Goal: Check status

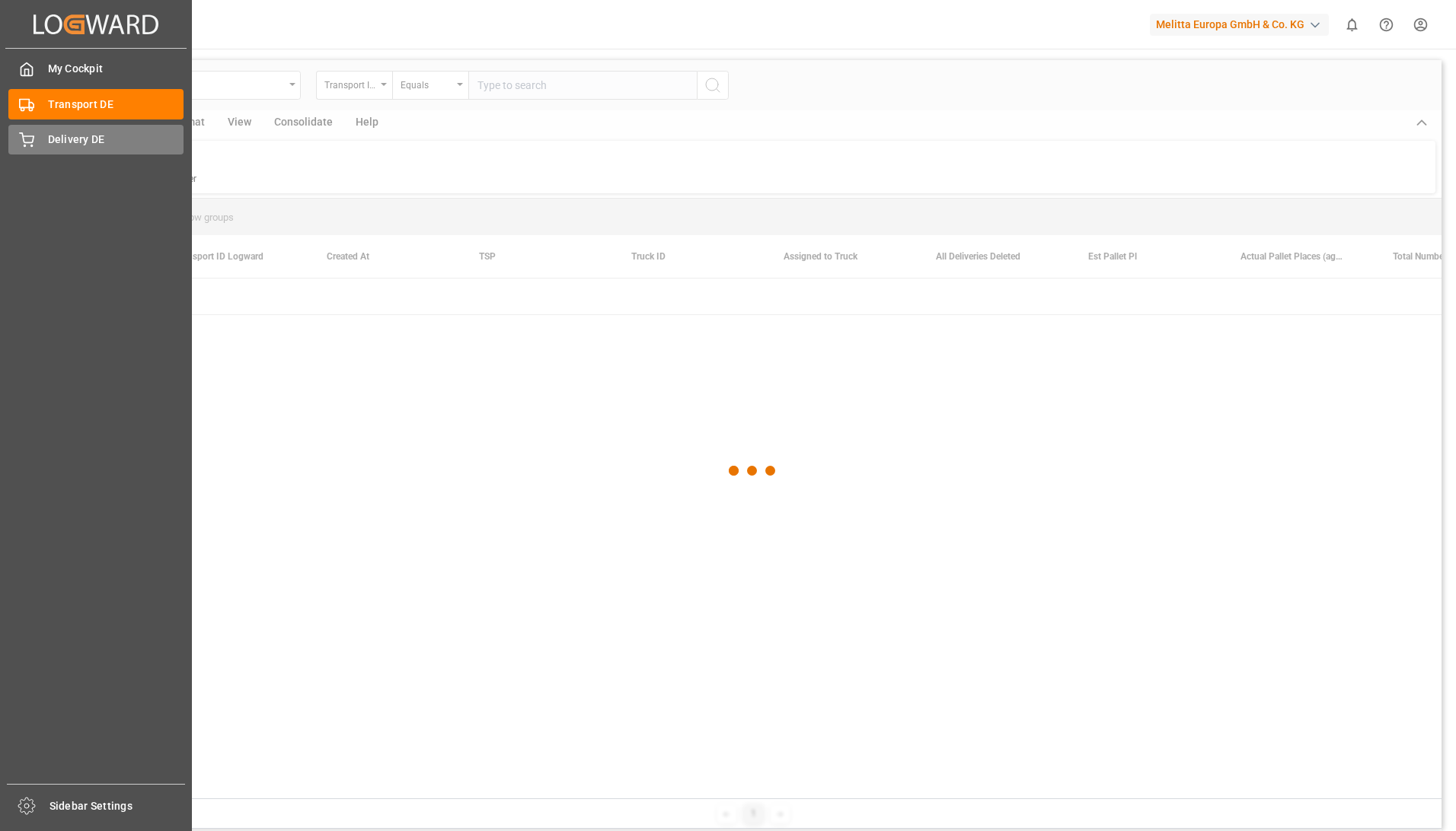
click at [44, 146] on div "Delivery DE Delivery DE" at bounding box center [95, 139] width 175 height 30
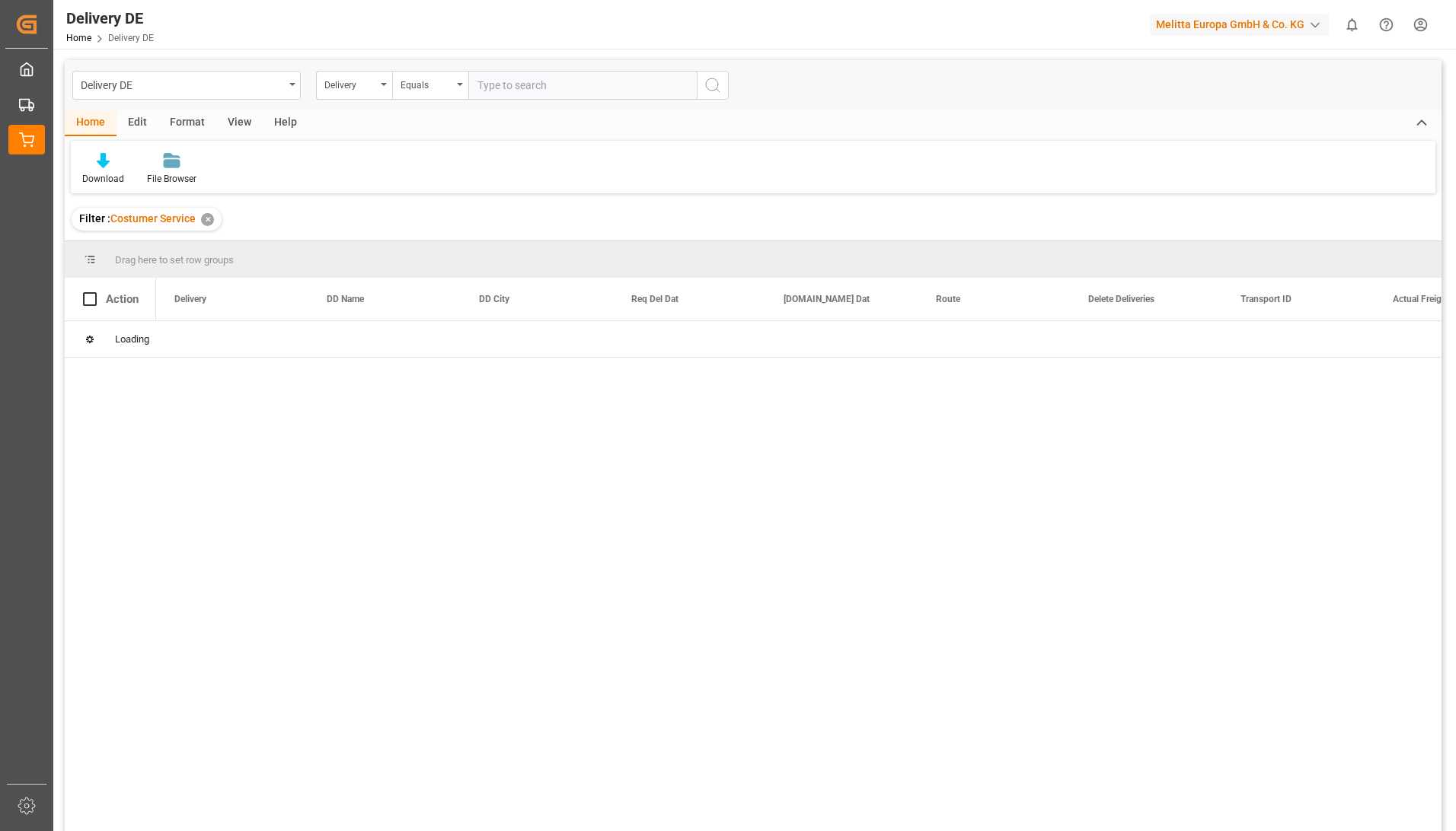
click at [527, 76] on input "text" at bounding box center [582, 85] width 229 height 29
paste input "92547918"
type input "92547918"
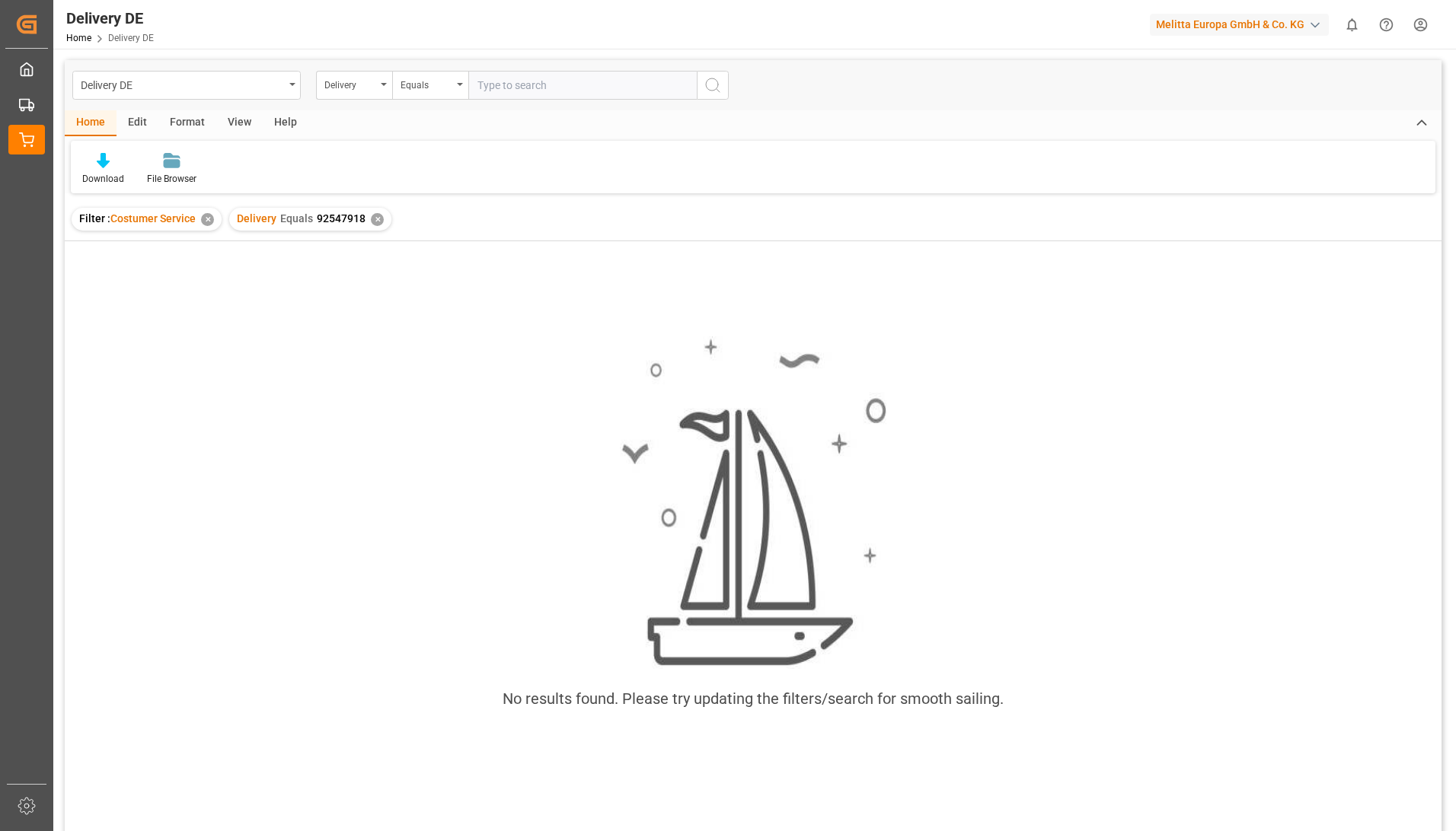
click at [504, 74] on input "text" at bounding box center [582, 85] width 229 height 29
type input "92547918"
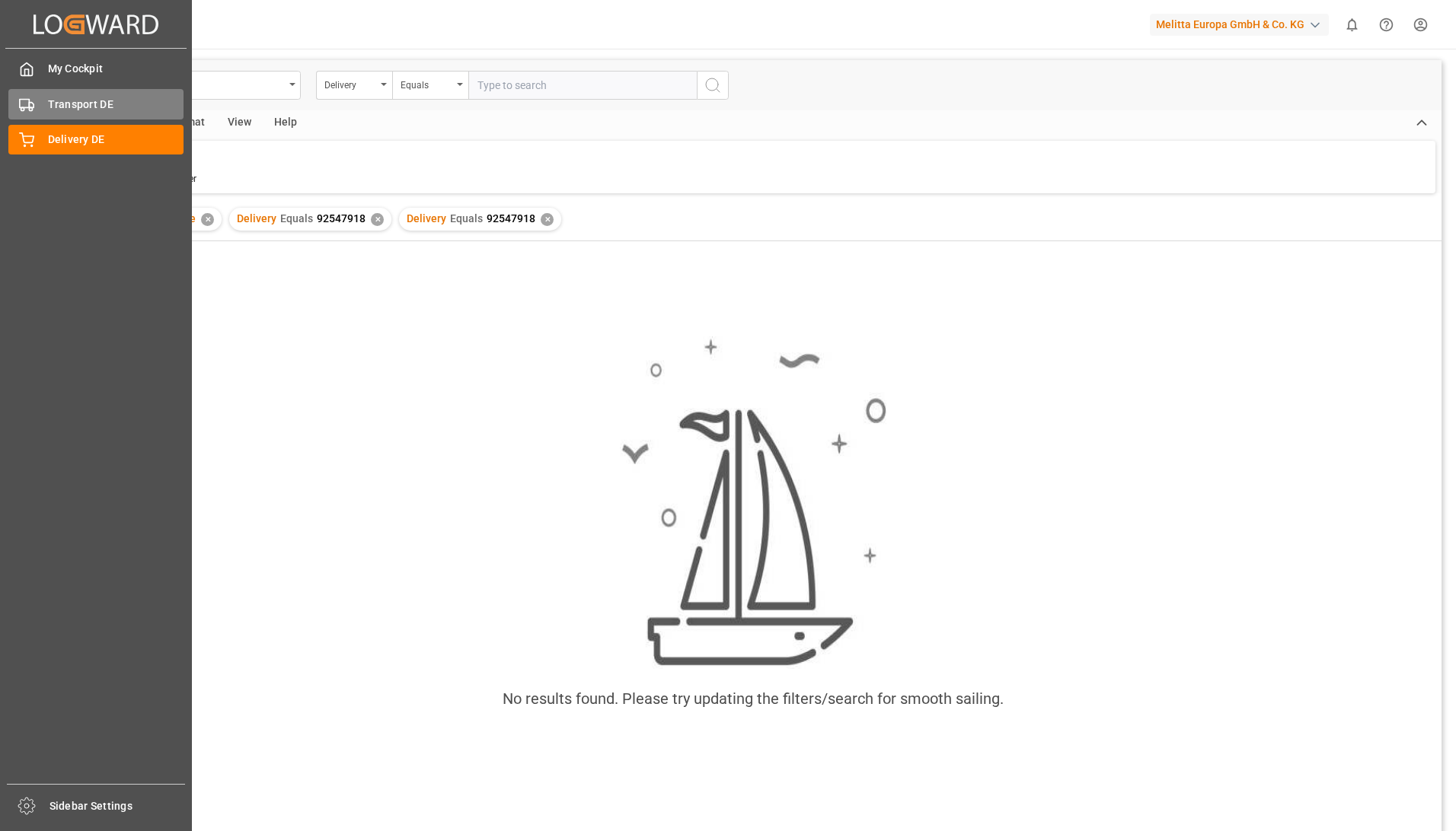
click at [34, 108] on polygon at bounding box center [31, 105] width 5 height 5
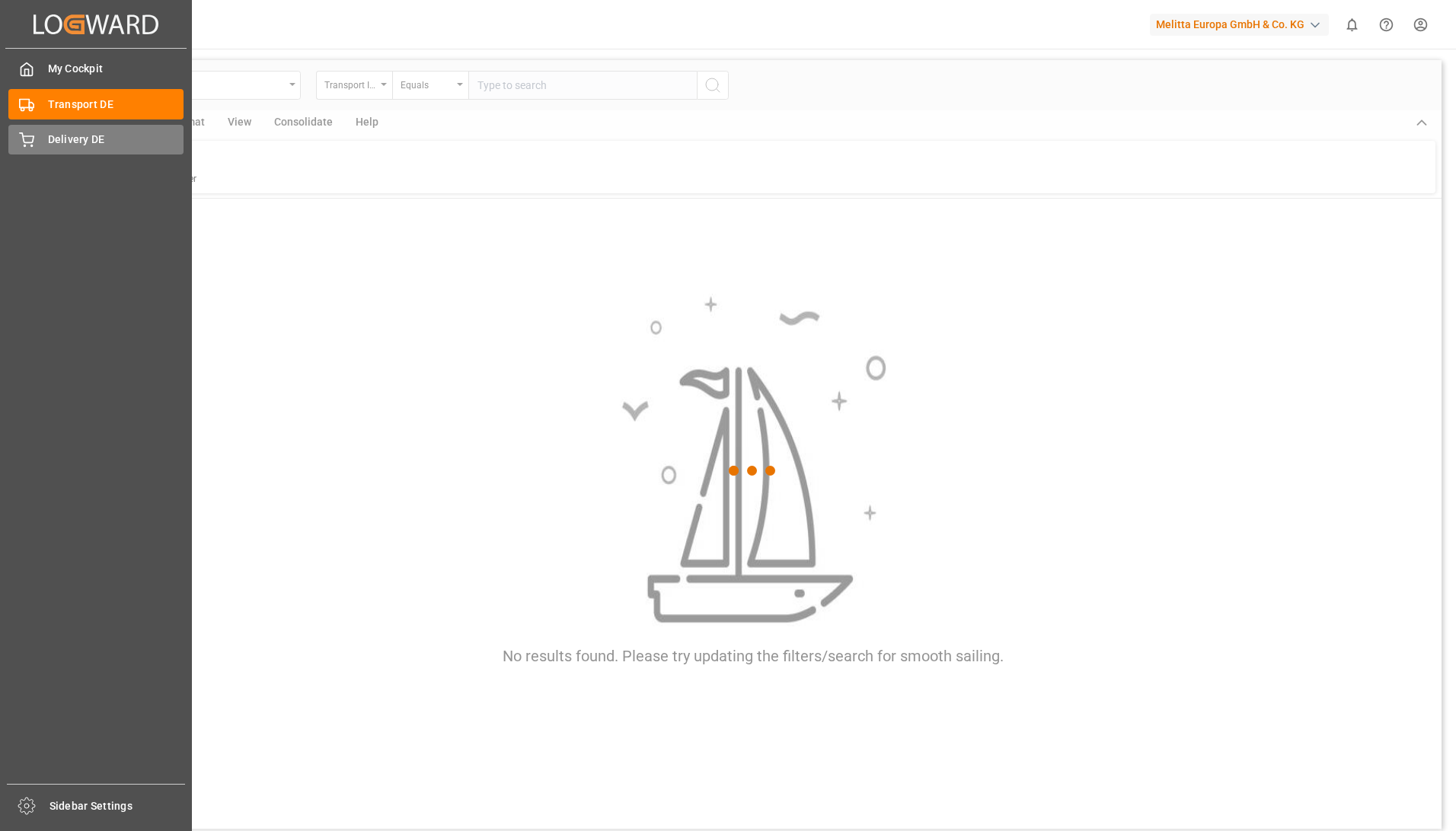
click at [78, 137] on span "Delivery DE" at bounding box center [116, 139] width 137 height 16
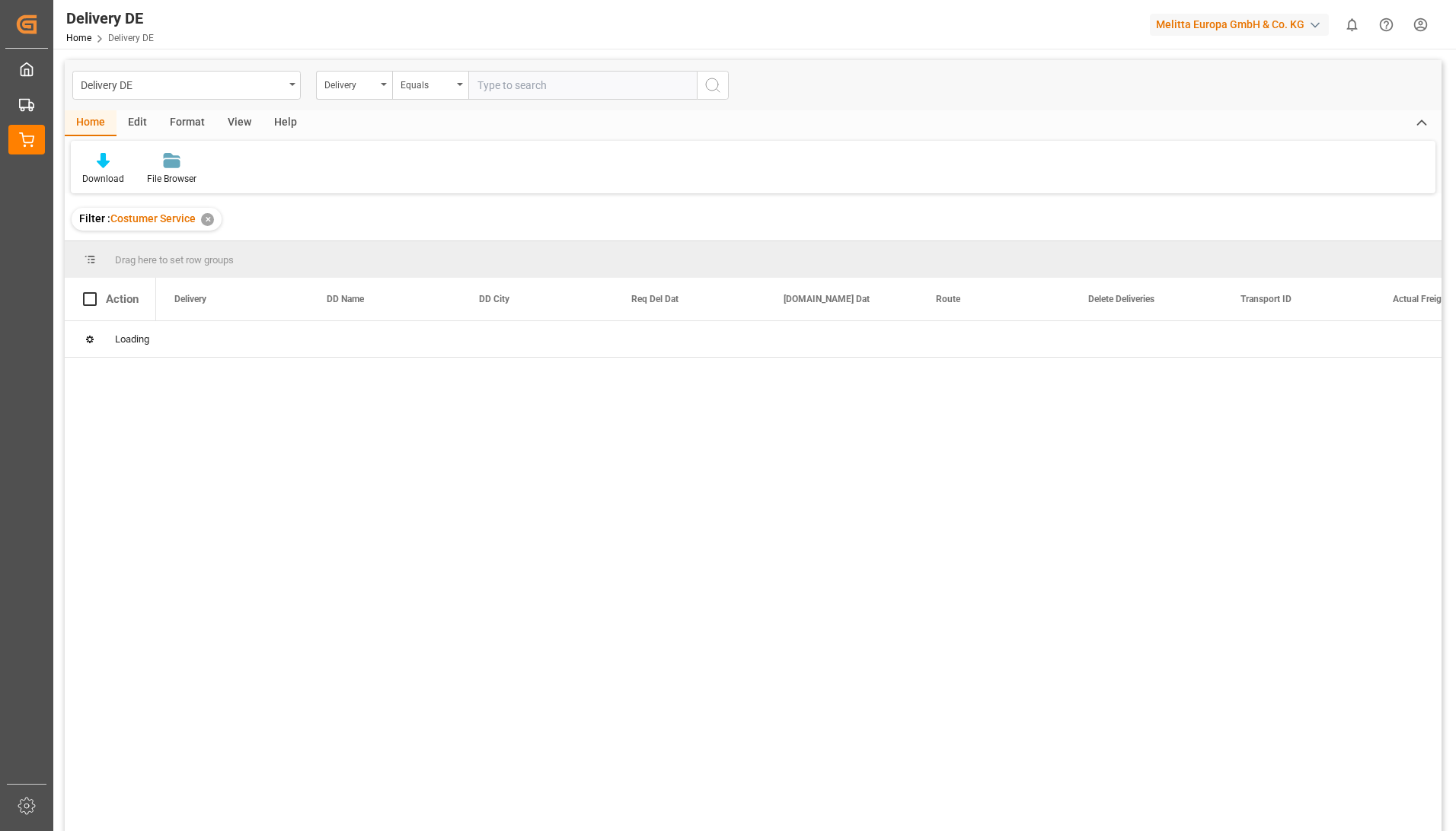
click at [504, 87] on input "text" at bounding box center [582, 85] width 229 height 29
paste input "92547918"
type input "92547918"
click at [144, 341] on div "Press SPACE to select this row." at bounding box center [135, 339] width 39 height 29
click at [139, 342] on icon "open menu" at bounding box center [136, 340] width 16 height 16
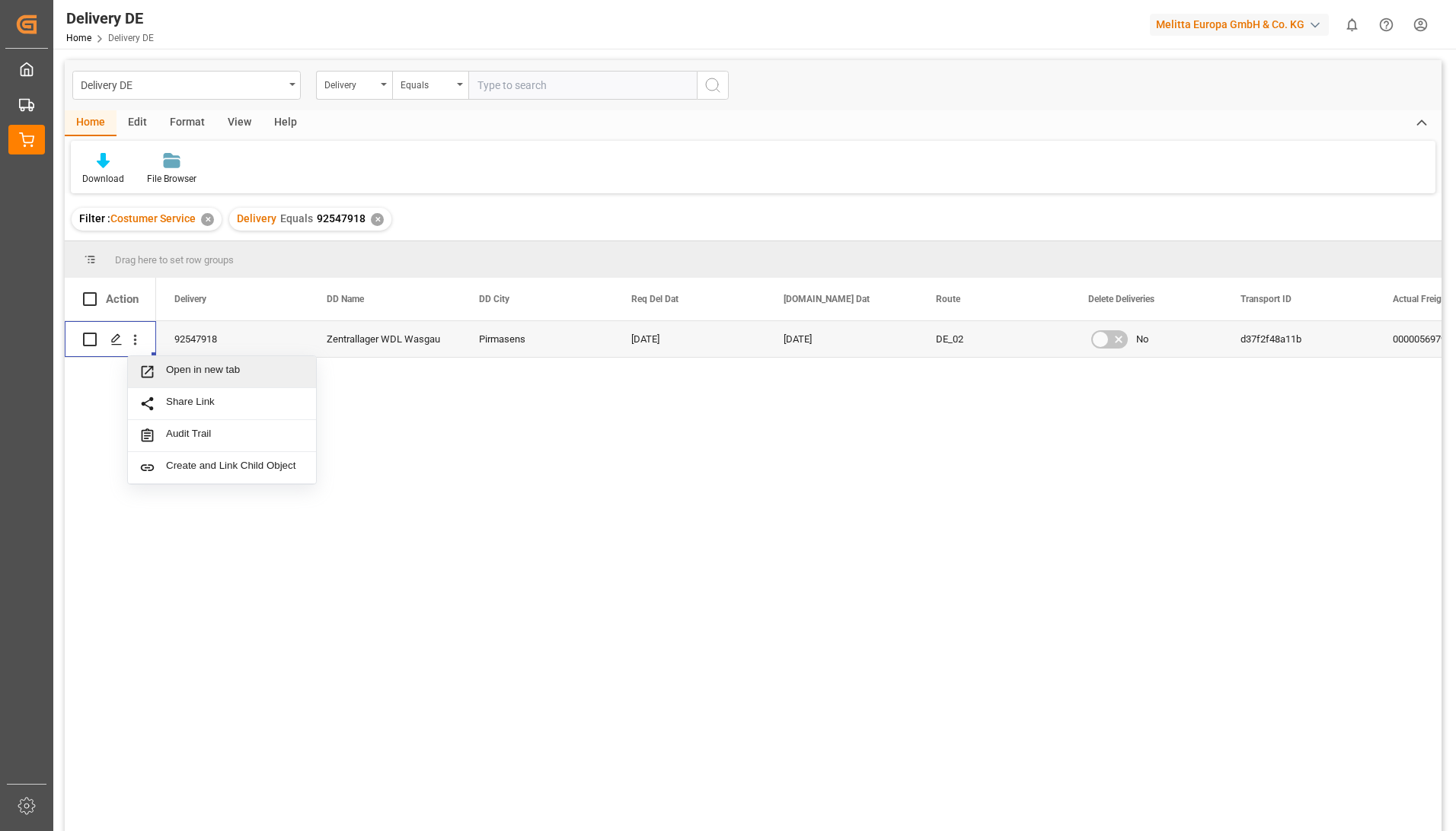
click at [176, 366] on span "Open in new tab" at bounding box center [236, 372] width 139 height 16
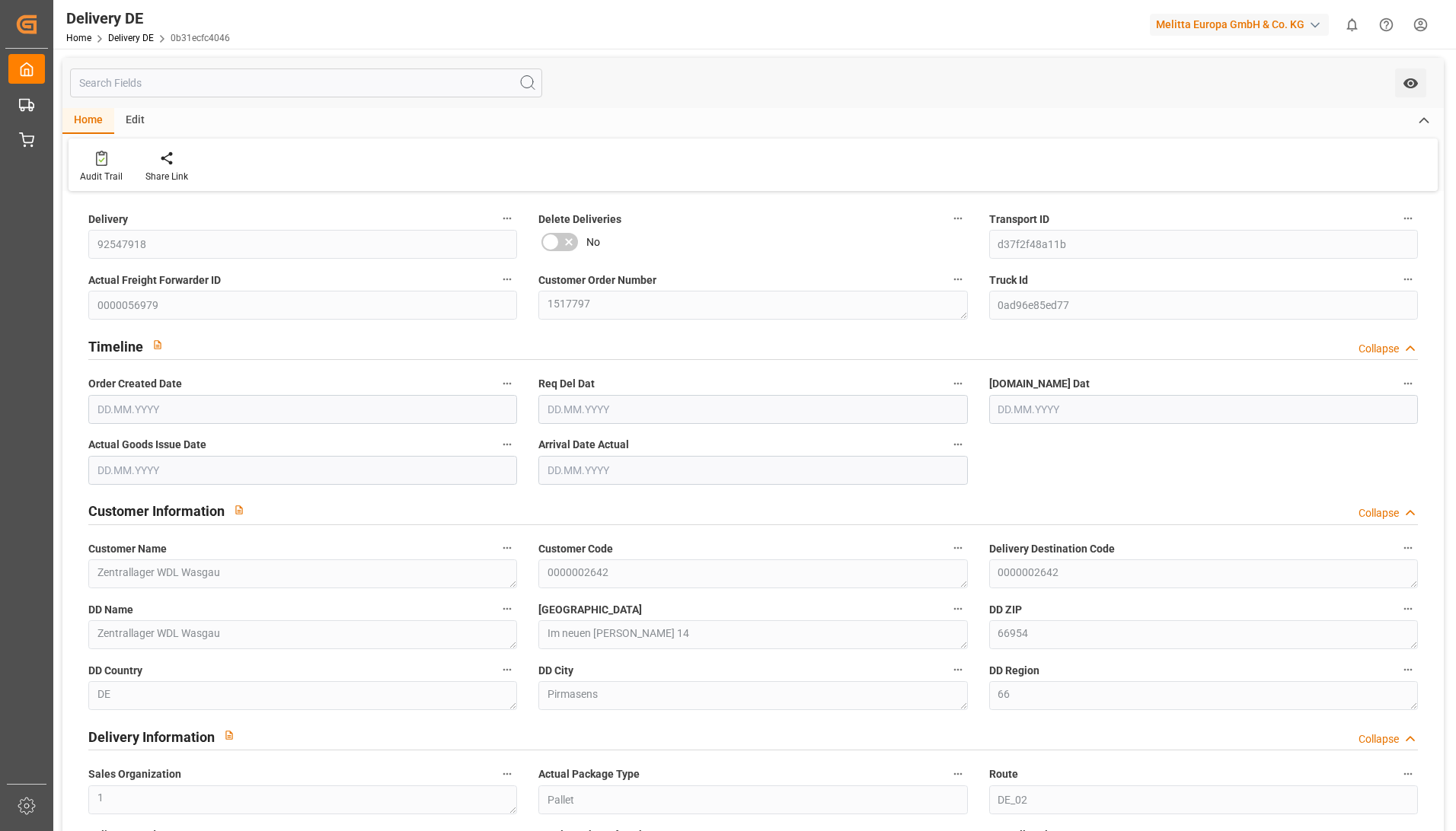
type input "11.08.2025"
type input "[DATE]"
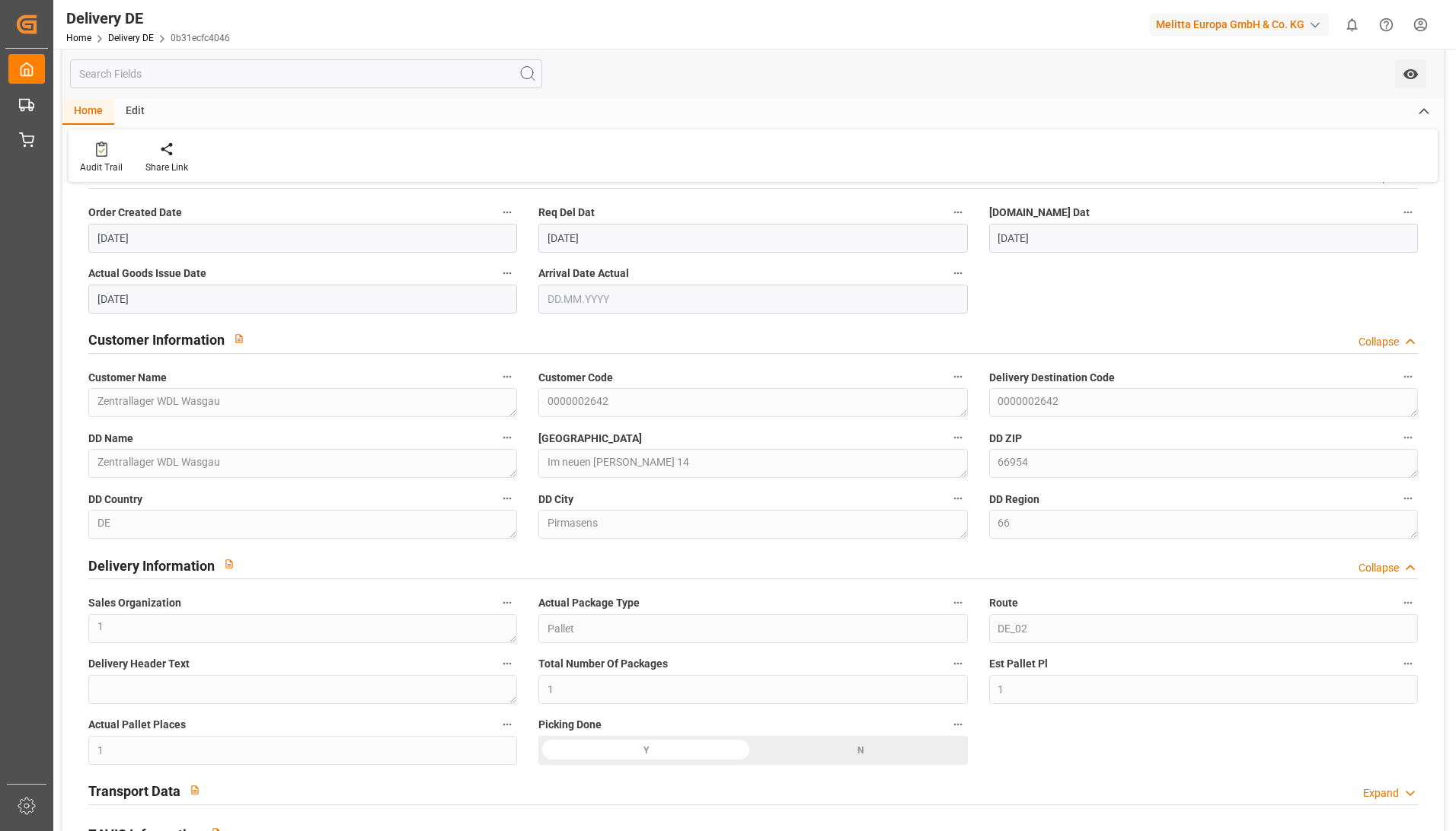
scroll to position [533, 0]
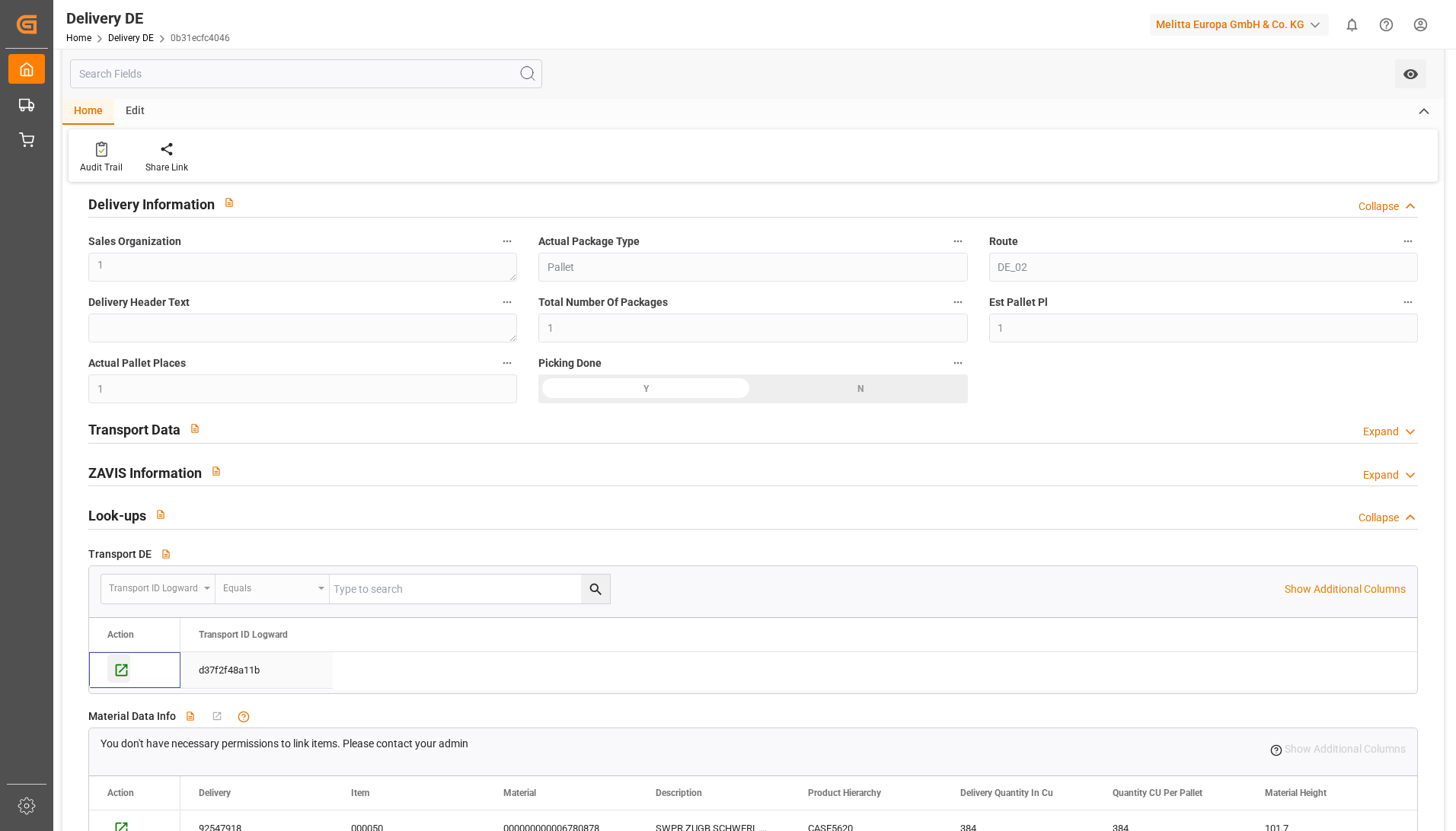
click at [111, 676] on div "Press SPACE to select this row." at bounding box center [119, 669] width 23 height 28
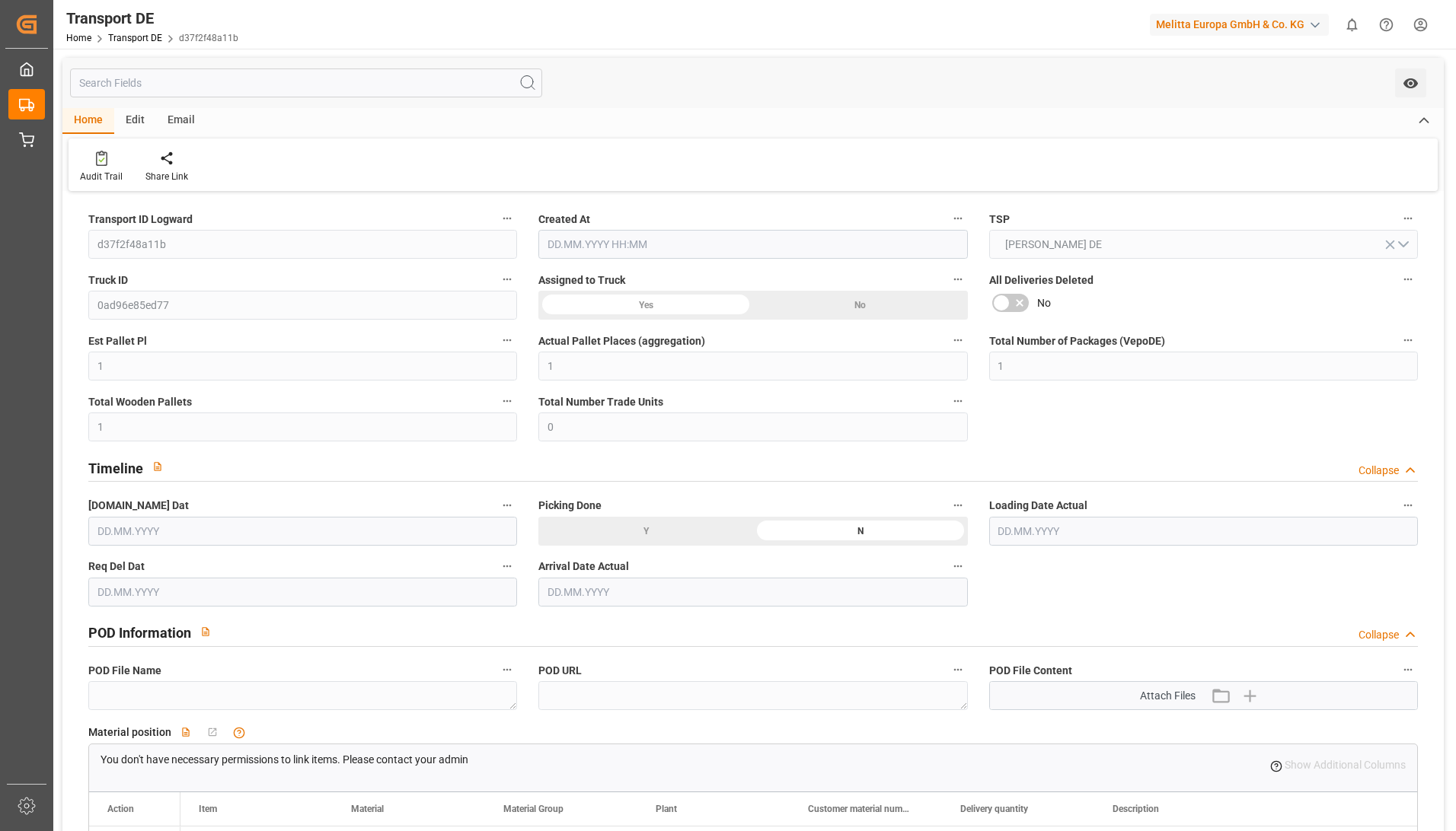
type input "[DATE] 21:04"
type input "[DATE]"
